Goal: Obtain resource: Obtain resource

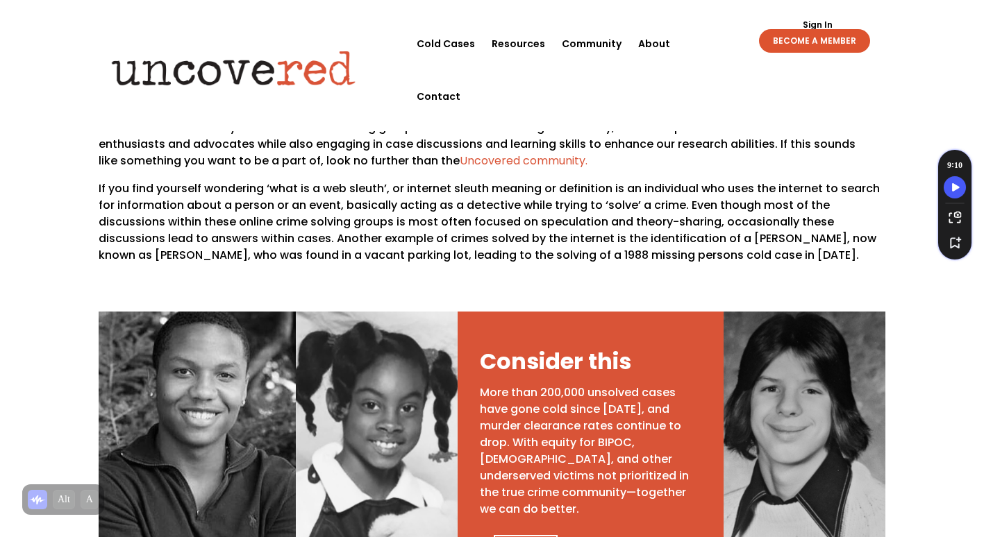
scroll to position [469, 0]
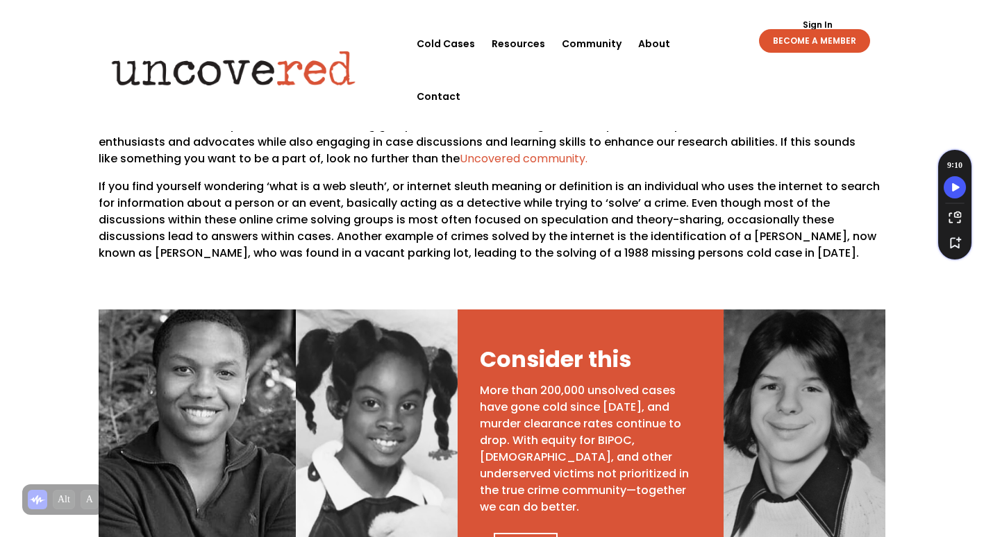
click at [692, 316] on div "Consider this More than 200,000 unsolved cases have gone cold since 1980, and m…" at bounding box center [591, 453] width 267 height 286
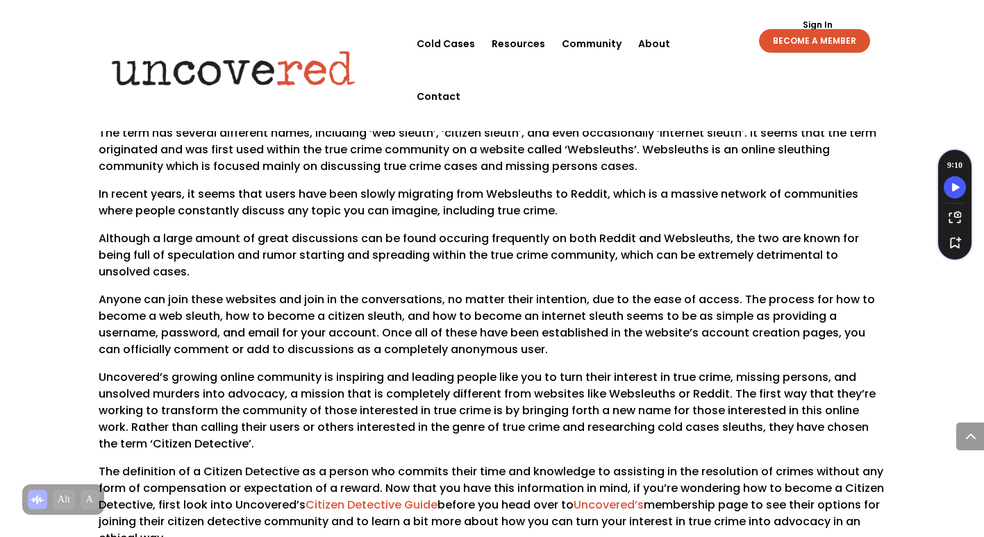
scroll to position [1119, 0]
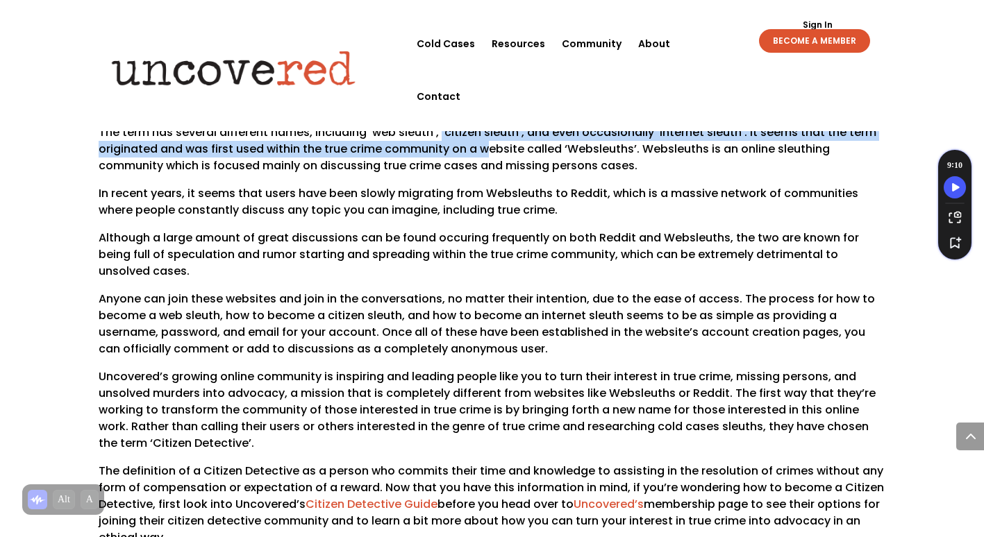
drag, startPoint x: 438, startPoint y: 114, endPoint x: 483, endPoint y: 135, distance: 50.0
click at [483, 135] on p "The term has several different names, including ‘web sleuth’, ‘citizen sleuth’,…" at bounding box center [492, 154] width 787 height 61
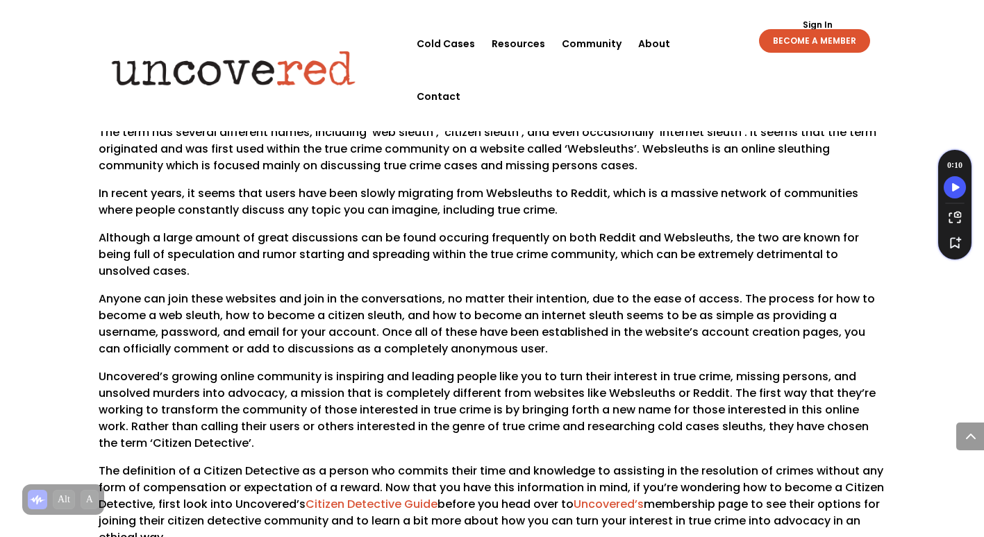
drag, startPoint x: 483, startPoint y: 135, endPoint x: 496, endPoint y: 183, distance: 49.0
click at [496, 185] on p "In recent years, it seems that users have been slowly migrating from Websleuths…" at bounding box center [492, 207] width 787 height 44
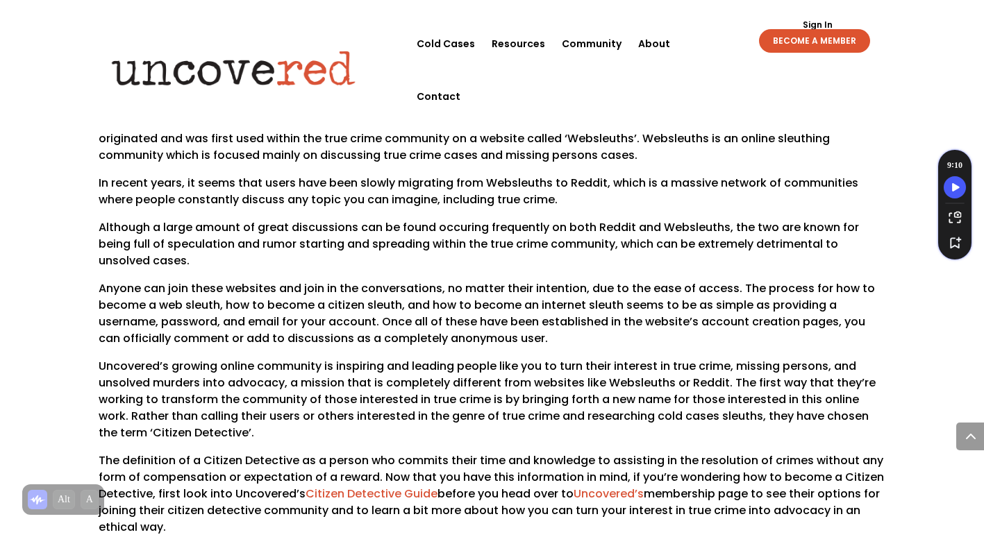
scroll to position [1130, 0]
click at [745, 113] on p "The term has several different names, including ‘web sleuth’, ‘citizen sleuth’,…" at bounding box center [492, 143] width 787 height 61
click at [744, 113] on p "The term has several different names, including ‘web sleuth’, ‘citizen sleuth’,…" at bounding box center [492, 143] width 787 height 61
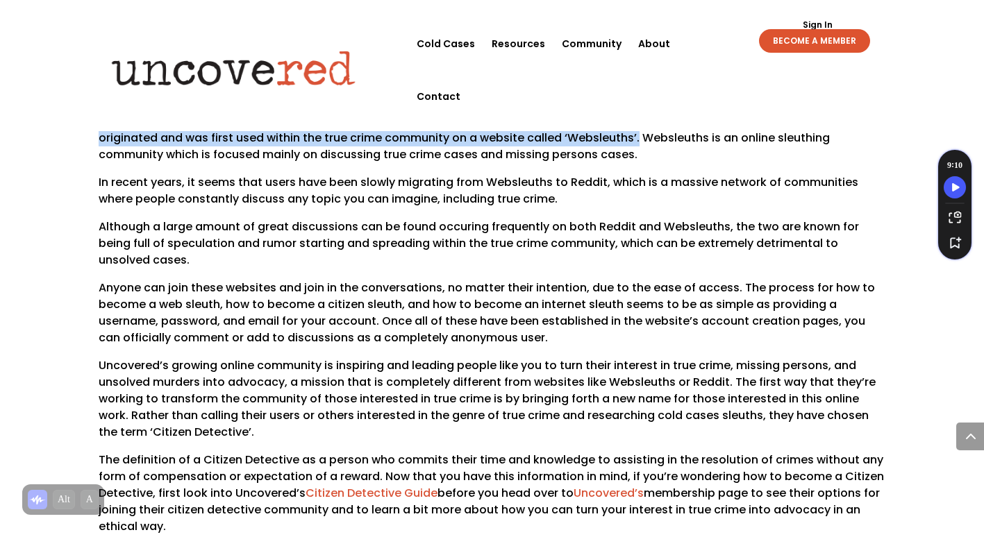
drag, startPoint x: 634, startPoint y: 124, endPoint x: 745, endPoint y: 103, distance: 113.0
click at [745, 113] on p "The term has several different names, including ‘web sleuth’, ‘citizen sleuth’,…" at bounding box center [492, 143] width 787 height 61
drag, startPoint x: 745, startPoint y: 103, endPoint x: 642, endPoint y: 153, distance: 114.6
click at [642, 153] on p "The term has several different names, including ‘web sleuth’, ‘citizen sleuth’,…" at bounding box center [492, 143] width 787 height 61
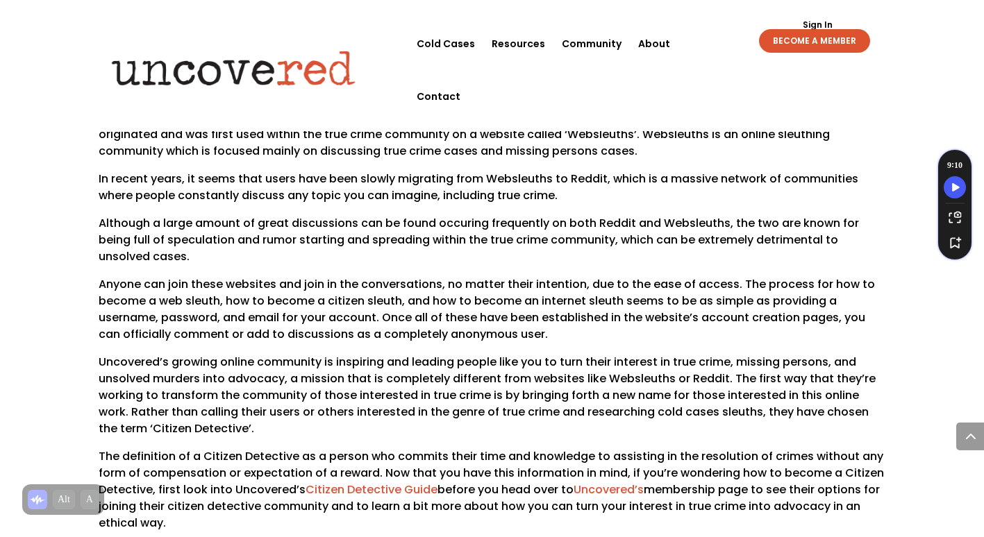
scroll to position [1132, 0]
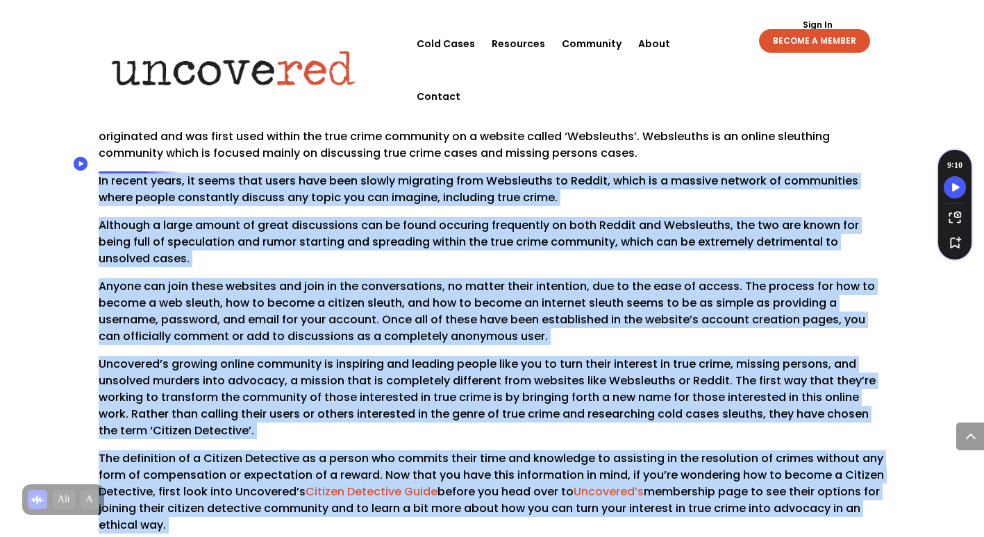
drag, startPoint x: 97, startPoint y: 162, endPoint x: 111, endPoint y: 171, distance: 17.0
click at [419, 326] on p "Anyone can join these websites and join in the conversations, no matter their i…" at bounding box center [492, 317] width 787 height 78
click at [626, 305] on p "Anyone can join these websites and join in the conversations, no matter their i…" at bounding box center [492, 317] width 787 height 78
click at [648, 179] on p "In recent years, it seems that users have been slowly migrating from Websleuths…" at bounding box center [492, 195] width 787 height 44
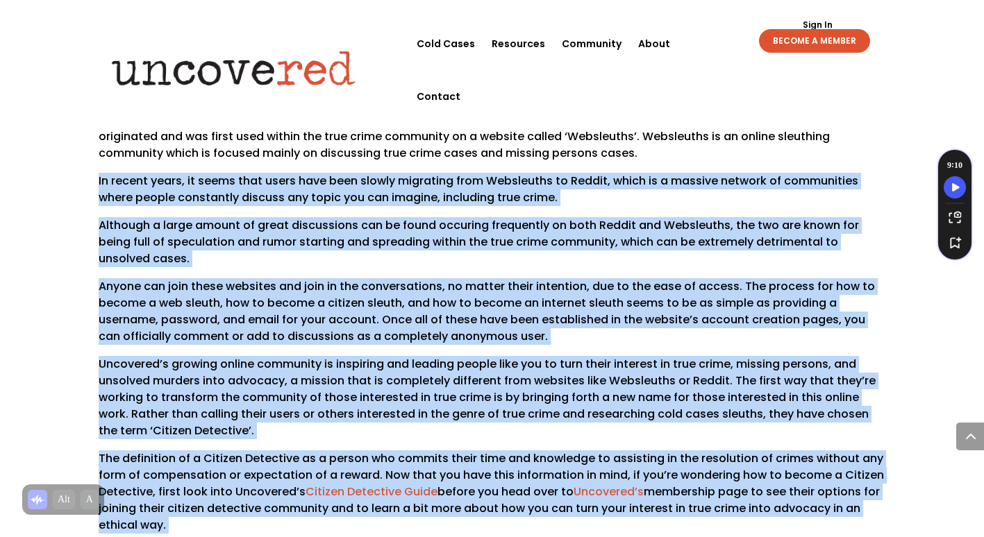
click at [623, 173] on p "In recent years, it seems that users have been slowly migrating from Websleuths…" at bounding box center [492, 195] width 787 height 44
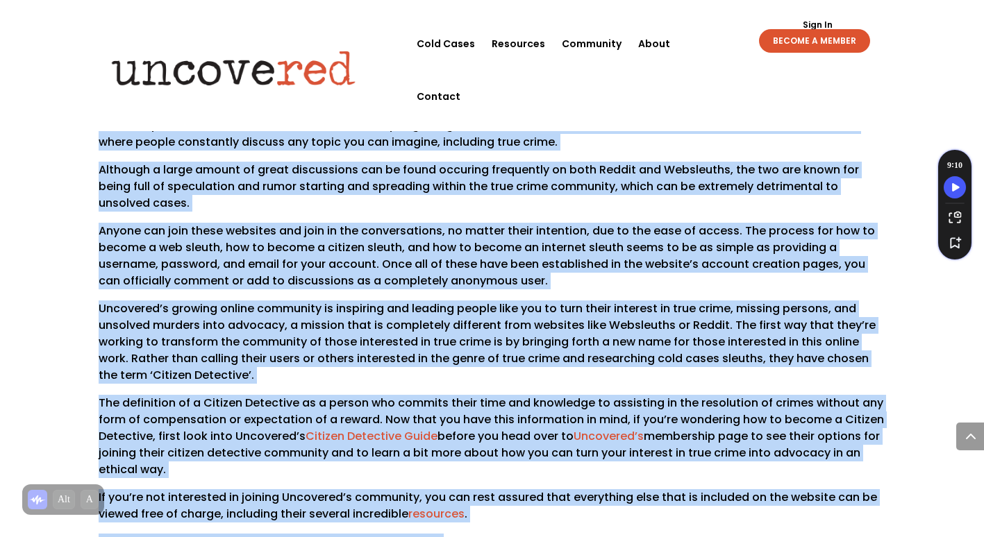
scroll to position [1201, 0]
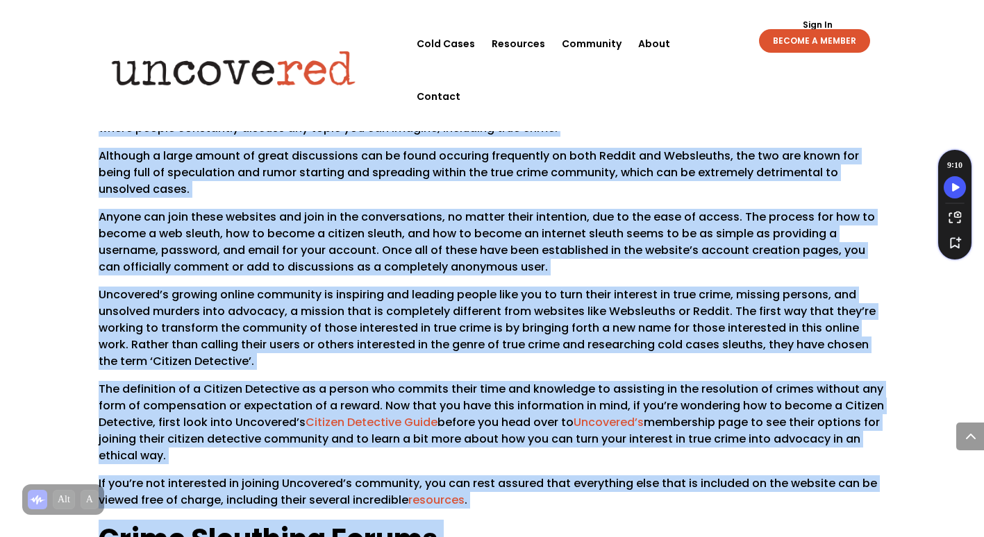
click at [864, 287] on p "Uncovered’s growing online community is inspiring and leading people like you t…" at bounding box center [492, 334] width 787 height 94
click at [808, 264] on p "Anyone can join these websites and join in the conversations, no matter their i…" at bounding box center [492, 248] width 787 height 78
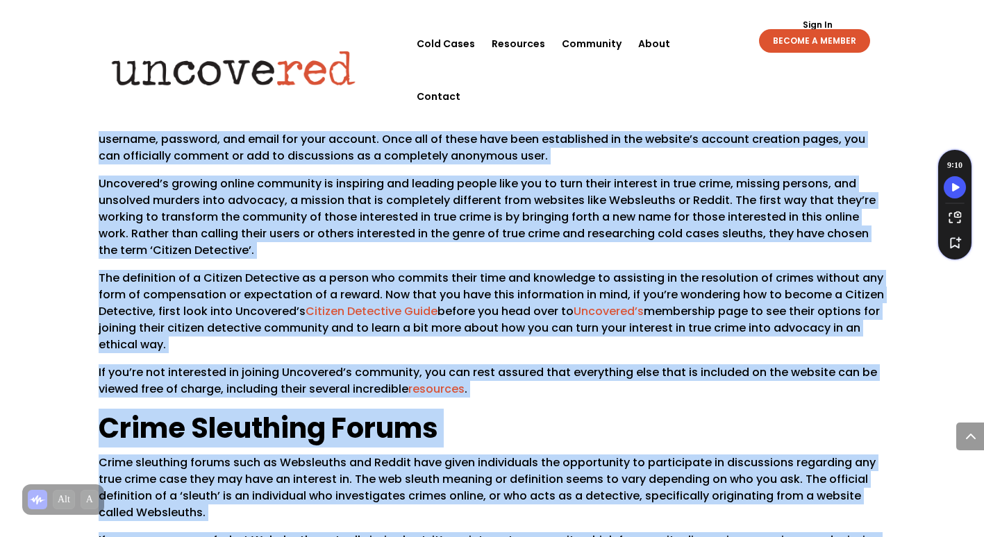
scroll to position [1313, 0]
click at [669, 308] on p "The definition of a Citizen Detective as a person who commits their time and kn…" at bounding box center [492, 316] width 787 height 94
click at [809, 327] on p "The definition of a Citizen Detective as a person who commits their time and kn…" at bounding box center [492, 316] width 787 height 94
click at [925, 376] on div "Online Sleuthing Community One interesting group of people interested in true c…" at bounding box center [492, 394] width 984 height 1277
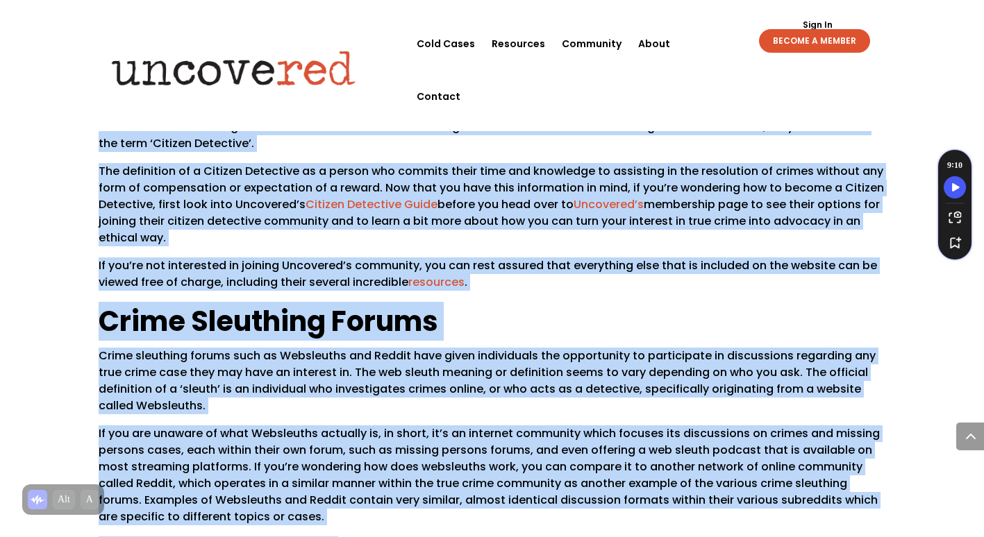
scroll to position [1420, 0]
click at [15, 220] on div "Online Sleuthing Community One interesting group of people interested in true c…" at bounding box center [492, 287] width 984 height 1277
click at [951, 316] on icon "Turn Off Speechify button" at bounding box center [955, 322] width 14 height 14
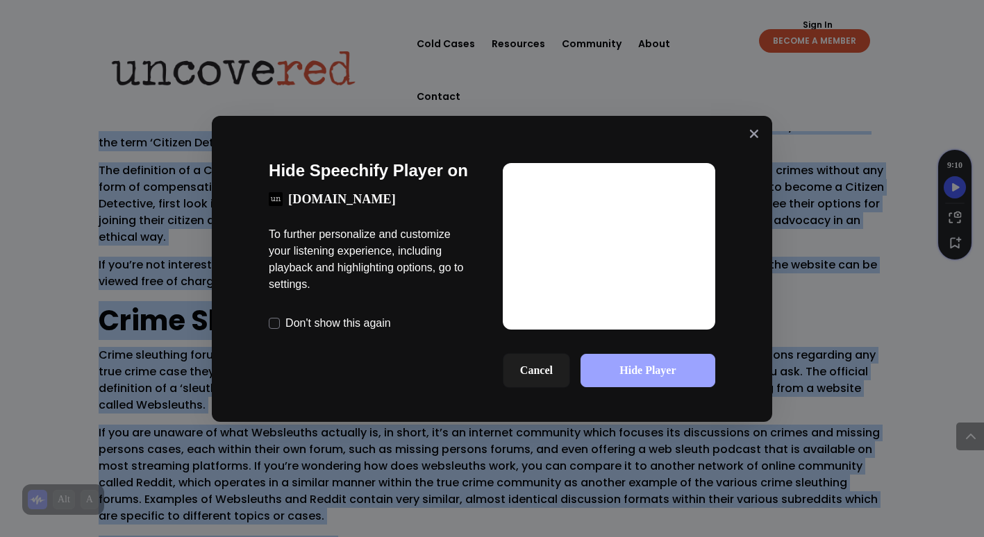
click at [675, 369] on button "Hide Player" at bounding box center [647, 370] width 135 height 33
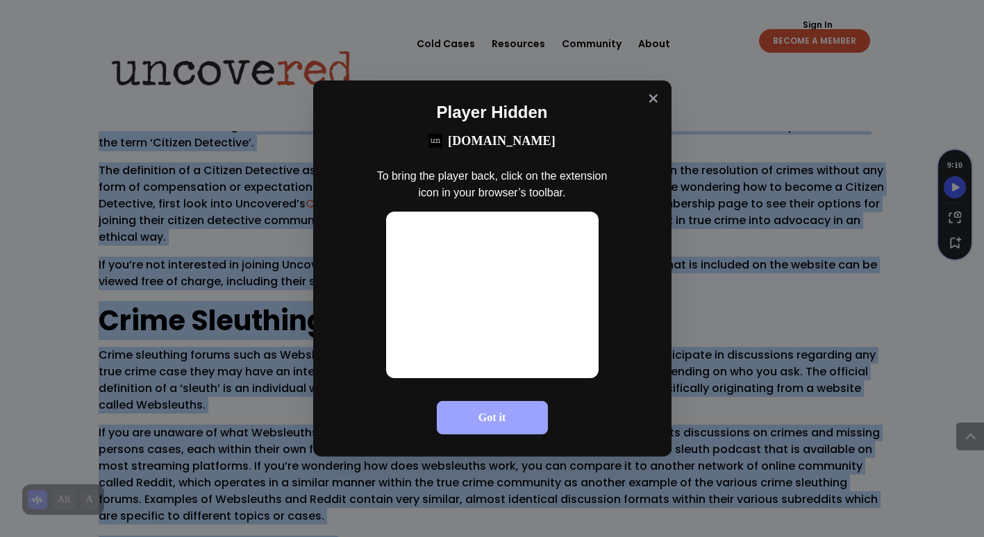
click at [491, 416] on button "Got it" at bounding box center [492, 417] width 111 height 33
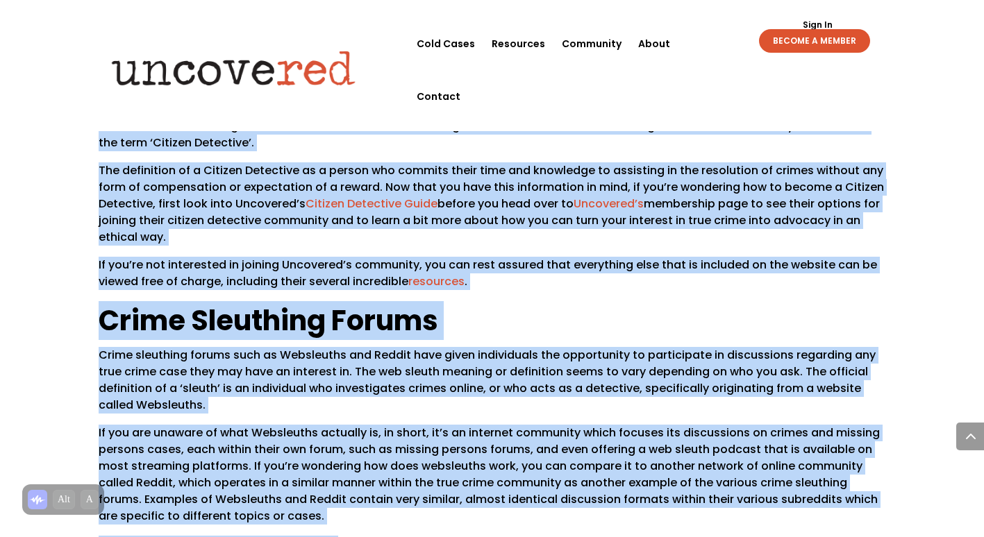
click at [838, 274] on p "If you’re not interested in joining Uncovered’s community, you can rest assured…" at bounding box center [492, 279] width 787 height 44
click at [869, 228] on p "The definition of a Citizen Detective as a person who commits their time and kn…" at bounding box center [492, 209] width 787 height 94
click at [776, 238] on p "The definition of a Citizen Detective as a person who commits their time and kn…" at bounding box center [492, 209] width 787 height 94
click at [503, 347] on span "Crime sleuthing forums such as Websleuths and Reddit have given individuals the…" at bounding box center [487, 380] width 777 height 66
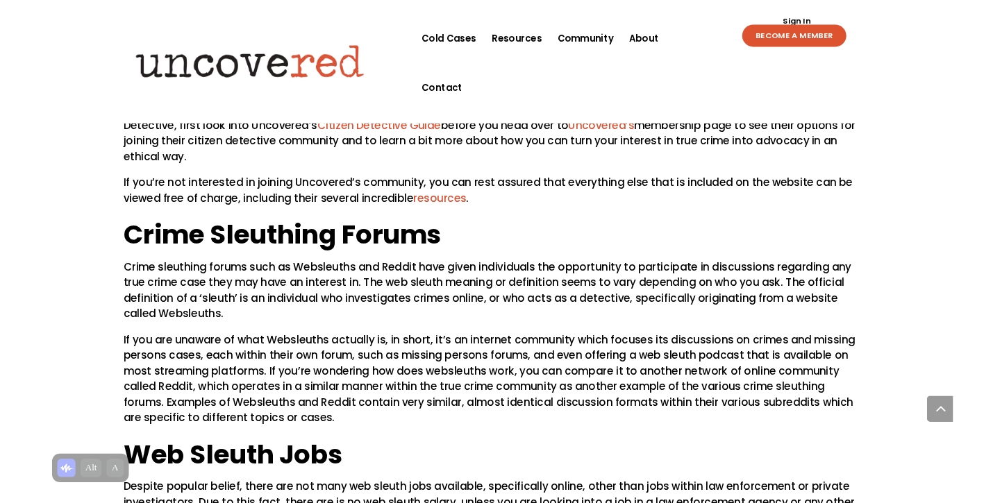
scroll to position [1485, 0]
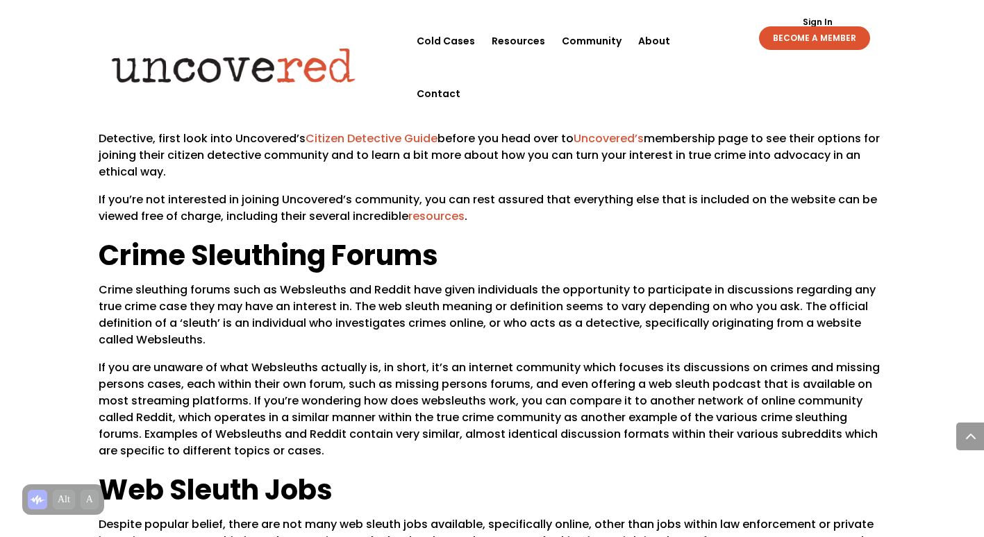
click at [376, 131] on link "Citizen Detective Guide" at bounding box center [371, 139] width 132 height 16
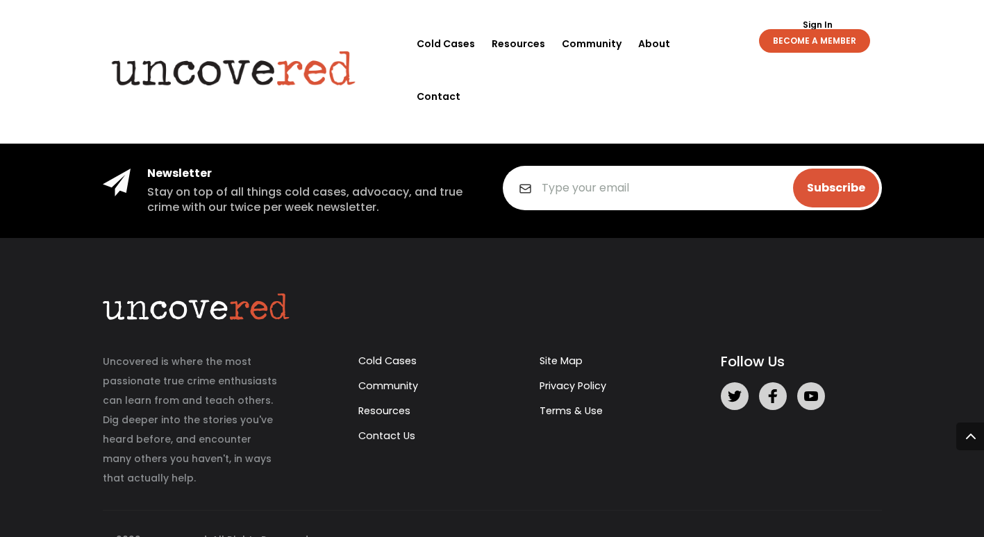
scroll to position [864, 0]
